Goal: Transaction & Acquisition: Purchase product/service

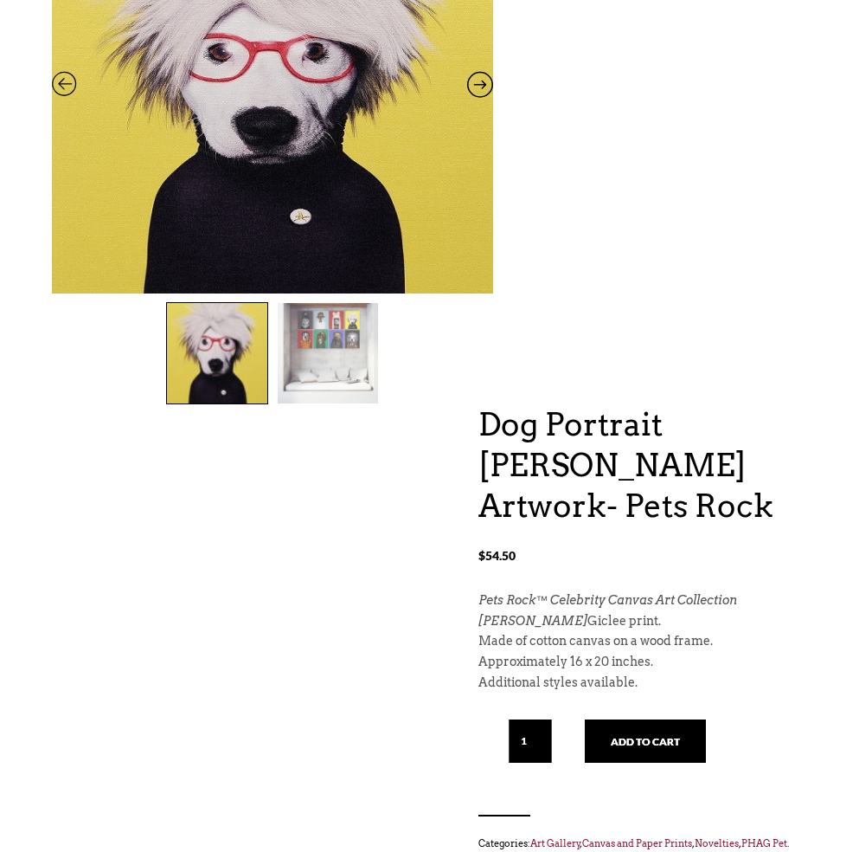
scroll to position [324, 0]
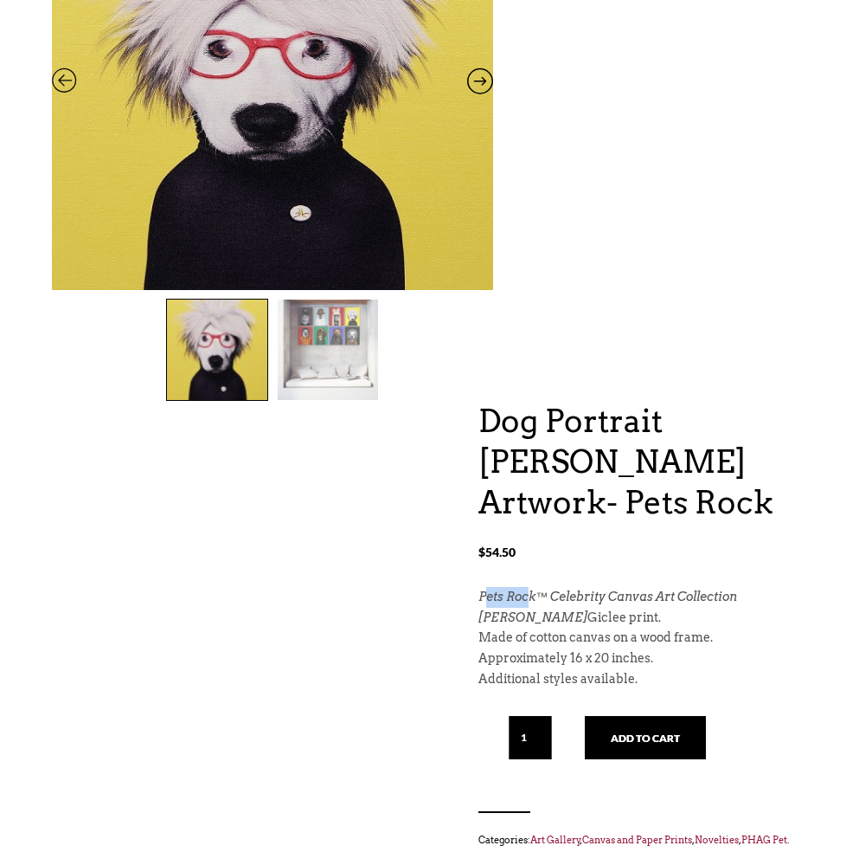
drag, startPoint x: 484, startPoint y: 595, endPoint x: 529, endPoint y: 593, distance: 45.1
click at [529, 593] on em "Pets Rock™ Celebrity Canvas Art Collection" at bounding box center [608, 596] width 259 height 14
click at [467, 608] on div "Dog Portrait [PERSON_NAME] Artwork- Pets Rock $ 54.50 Dog Portrait [PERSON_NAME…" at bounding box center [430, 394] width 756 height 1022
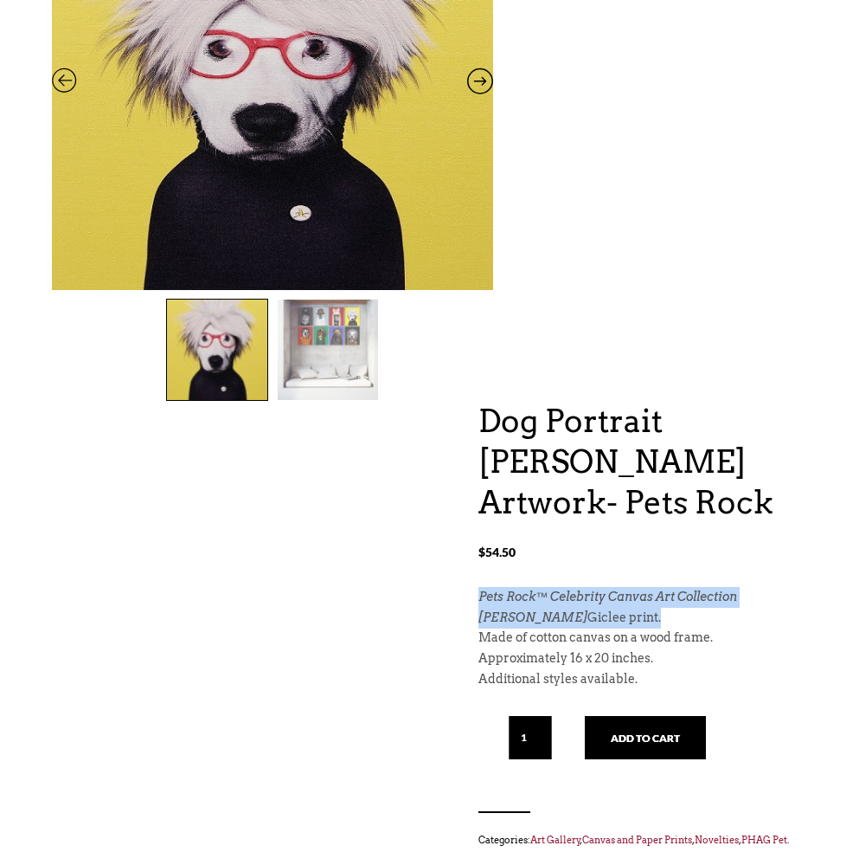
drag, startPoint x: 481, startPoint y: 598, endPoint x: 648, endPoint y: 613, distance: 167.7
click at [648, 613] on div "Pets Rock™ Celebrity Canvas Art Collection [PERSON_NAME] Giclee print. Made of …" at bounding box center [643, 638] width 329 height 103
copy div "Pets Rock™ Celebrity Canvas Art Collection [PERSON_NAME] Giclee print."
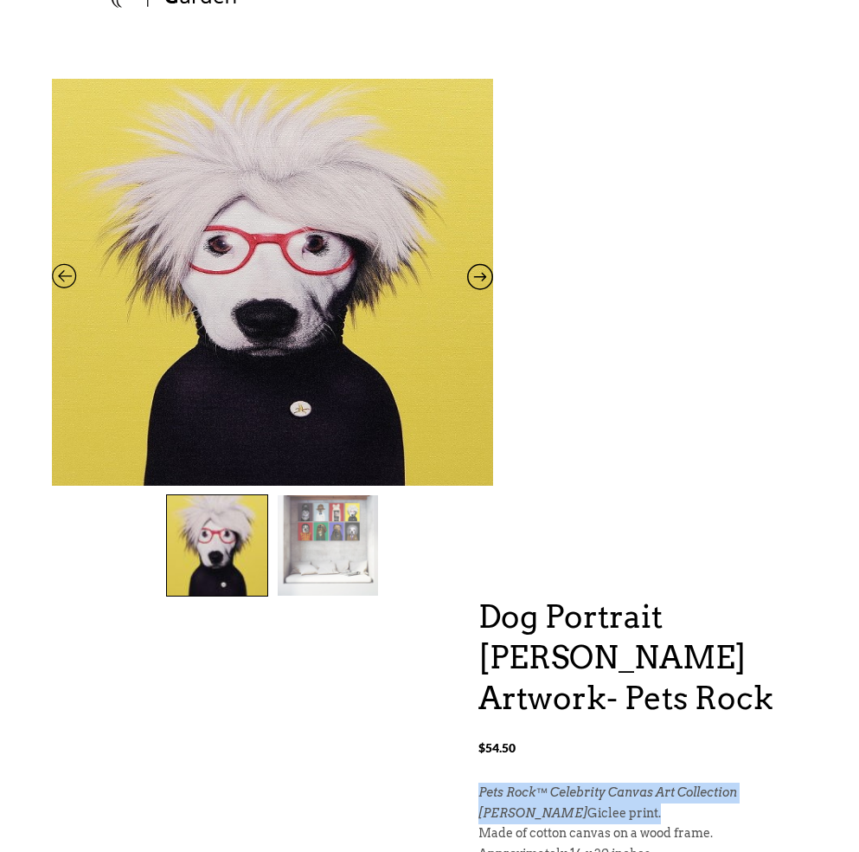
scroll to position [120, 0]
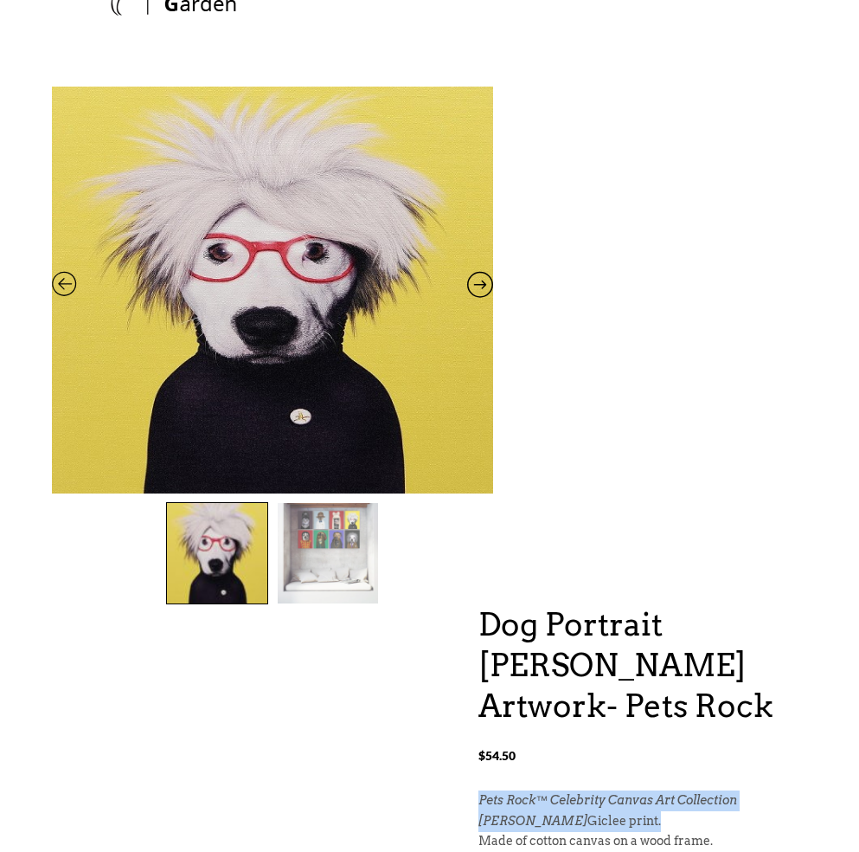
click at [338, 547] on img at bounding box center [328, 553] width 100 height 100
